Goal: Task Accomplishment & Management: Manage account settings

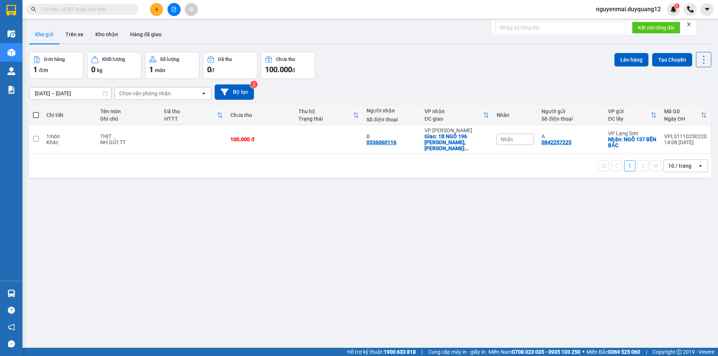
click at [610, 15] on div "Kết quả tìm kiếm ( 0 ) Bộ lọc No Data nguyenmai.duyquang12 1" at bounding box center [359, 9] width 718 height 19
click at [613, 11] on span "nguyenmai.duyquang12" at bounding box center [628, 8] width 77 height 9
click at [613, 22] on span "Đăng xuất" at bounding box center [631, 23] width 61 height 8
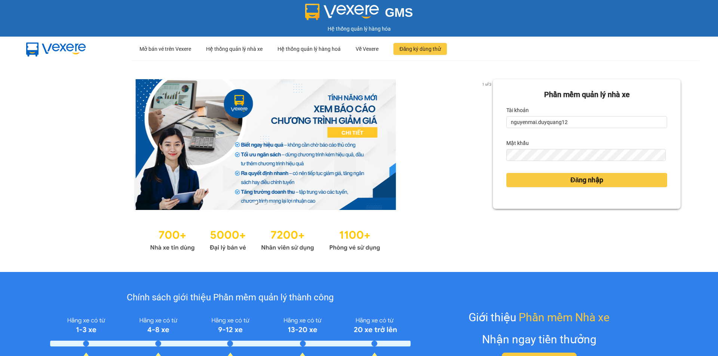
click at [612, 115] on div "Tài khoản" at bounding box center [586, 110] width 161 height 12
click at [604, 121] on input "nguyenmai.duyquang12" at bounding box center [586, 122] width 161 height 12
type input "xuan.duyquang12"
click at [570, 178] on span "Đăng nhập" at bounding box center [586, 180] width 33 height 10
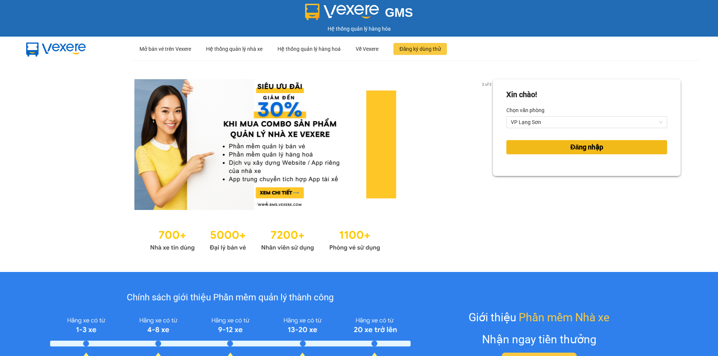
click at [572, 148] on span "Đăng nhập" at bounding box center [586, 147] width 33 height 10
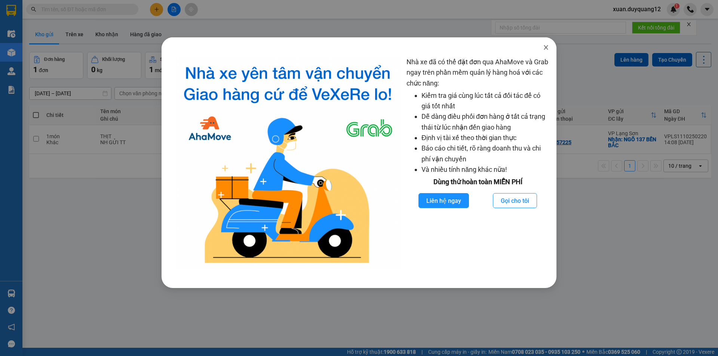
click at [542, 47] on span "Close" at bounding box center [545, 47] width 21 height 21
